Goal: Task Accomplishment & Management: Manage account settings

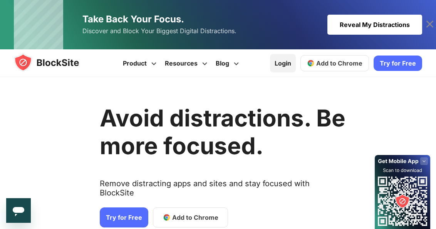
click at [289, 66] on link "Login" at bounding box center [283, 63] width 26 height 19
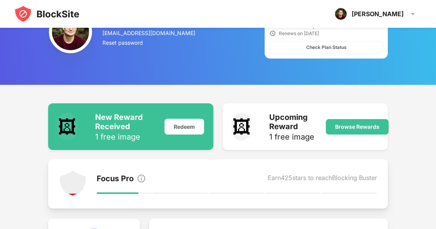
scroll to position [22, 0]
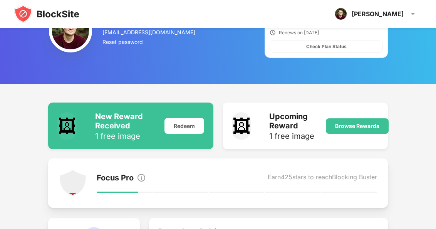
click at [23, 15] on img at bounding box center [47, 14] width 66 height 19
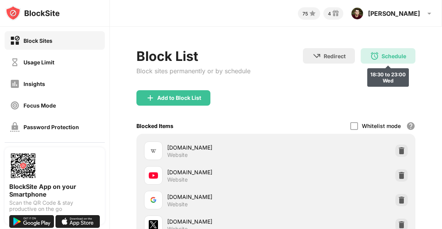
click at [384, 55] on div "Schedule" at bounding box center [394, 56] width 25 height 7
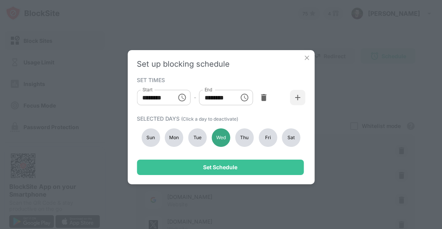
click at [221, 137] on div "Wed" at bounding box center [221, 137] width 19 height 19
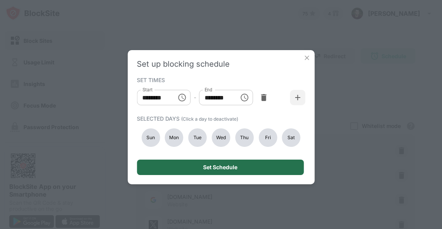
click at [227, 167] on div "Set Schedule" at bounding box center [220, 167] width 34 height 6
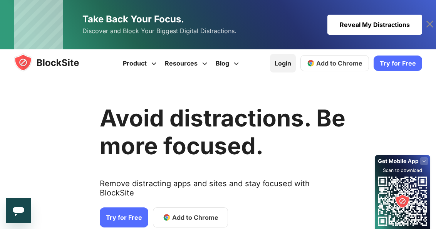
click at [280, 64] on link "Login" at bounding box center [283, 63] width 26 height 19
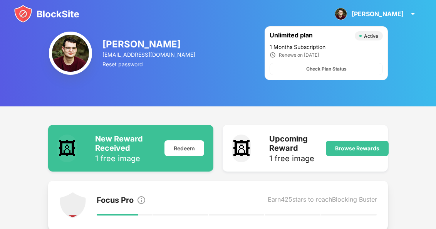
click at [20, 14] on img at bounding box center [47, 14] width 66 height 19
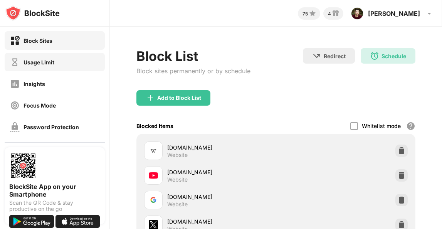
click at [42, 66] on div "Usage Limit" at bounding box center [32, 62] width 44 height 10
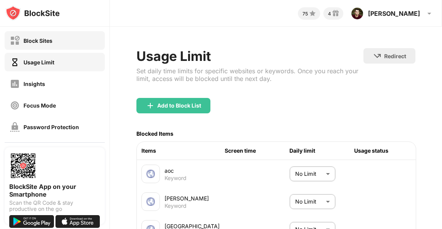
click at [44, 39] on div "Block Sites" at bounding box center [38, 40] width 29 height 7
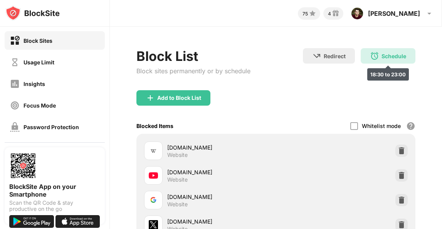
click at [383, 54] on div "Schedule" at bounding box center [394, 56] width 25 height 7
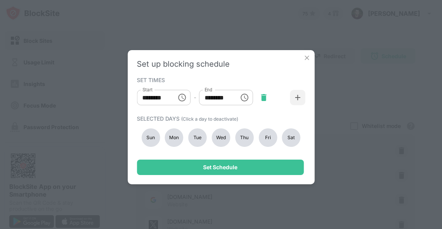
click at [263, 98] on img at bounding box center [264, 98] width 8 height 8
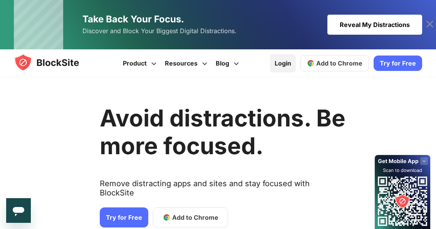
click at [286, 66] on link "Login" at bounding box center [283, 63] width 26 height 19
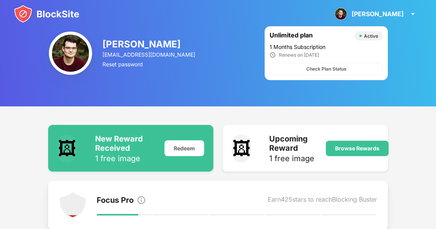
click at [25, 13] on img at bounding box center [47, 14] width 66 height 19
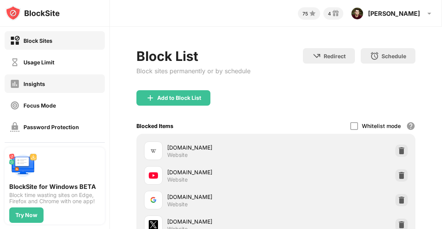
click at [39, 84] on div "Insights" at bounding box center [35, 84] width 22 height 7
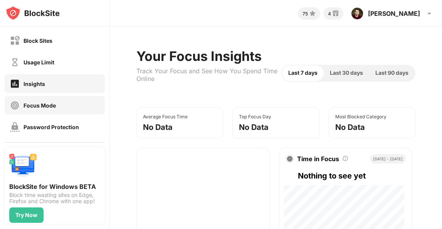
click at [41, 103] on div "Focus Mode" at bounding box center [40, 105] width 32 height 7
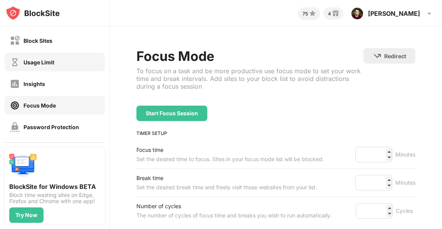
click at [38, 66] on div "Usage Limit" at bounding box center [32, 62] width 44 height 10
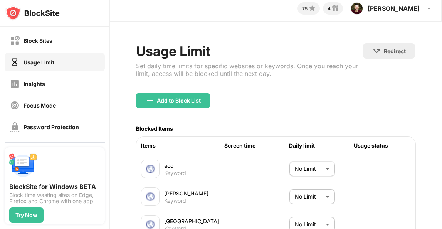
scroll to position [0, 0]
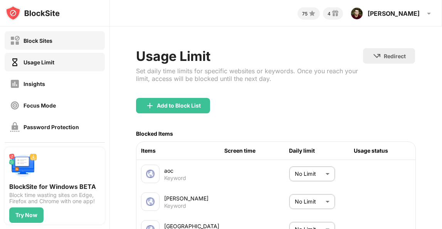
click at [41, 39] on div "Block Sites" at bounding box center [38, 40] width 29 height 7
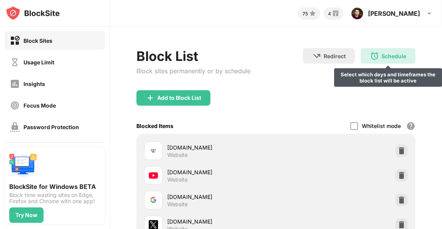
click at [382, 56] on div "Schedule" at bounding box center [394, 56] width 25 height 7
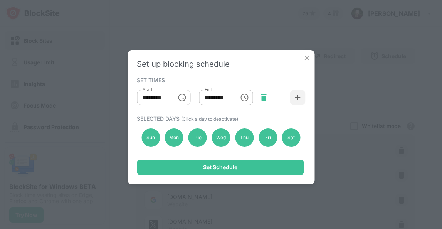
click at [265, 99] on img at bounding box center [264, 98] width 8 height 8
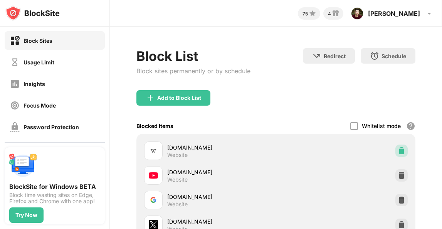
click at [398, 150] on img at bounding box center [402, 151] width 8 height 8
click at [397, 154] on div at bounding box center [402, 151] width 12 height 12
click at [397, 169] on div at bounding box center [402, 175] width 12 height 12
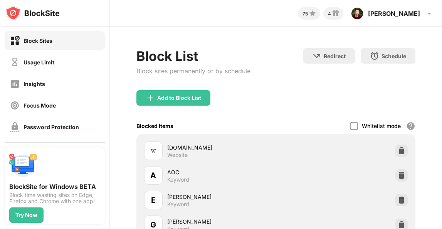
click at [397, 154] on div at bounding box center [402, 151] width 12 height 12
click at [397, 169] on div at bounding box center [402, 175] width 12 height 12
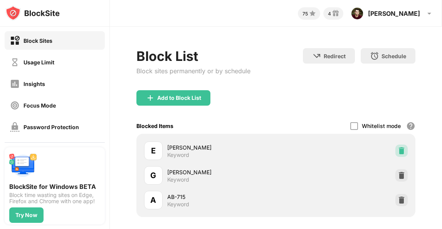
click at [397, 154] on div at bounding box center [402, 151] width 12 height 12
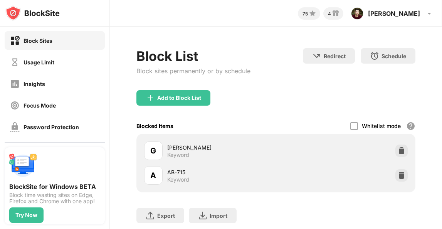
click at [397, 154] on div at bounding box center [402, 151] width 12 height 12
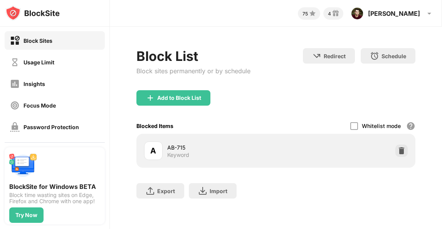
click at [397, 154] on div at bounding box center [402, 151] width 12 height 12
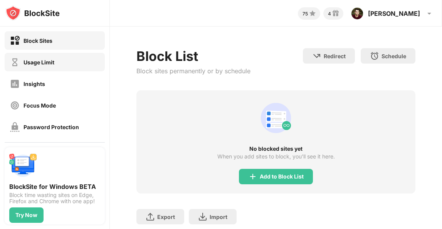
click at [30, 66] on div "Usage Limit" at bounding box center [32, 62] width 44 height 10
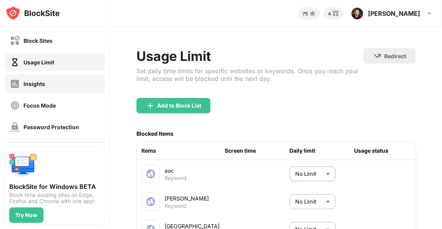
click at [32, 80] on div "Insights" at bounding box center [27, 84] width 35 height 10
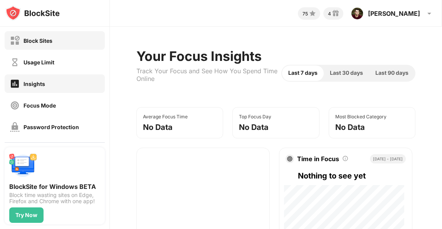
click at [42, 36] on div "Block Sites" at bounding box center [31, 41] width 42 height 10
